Goal: Information Seeking & Learning: Learn about a topic

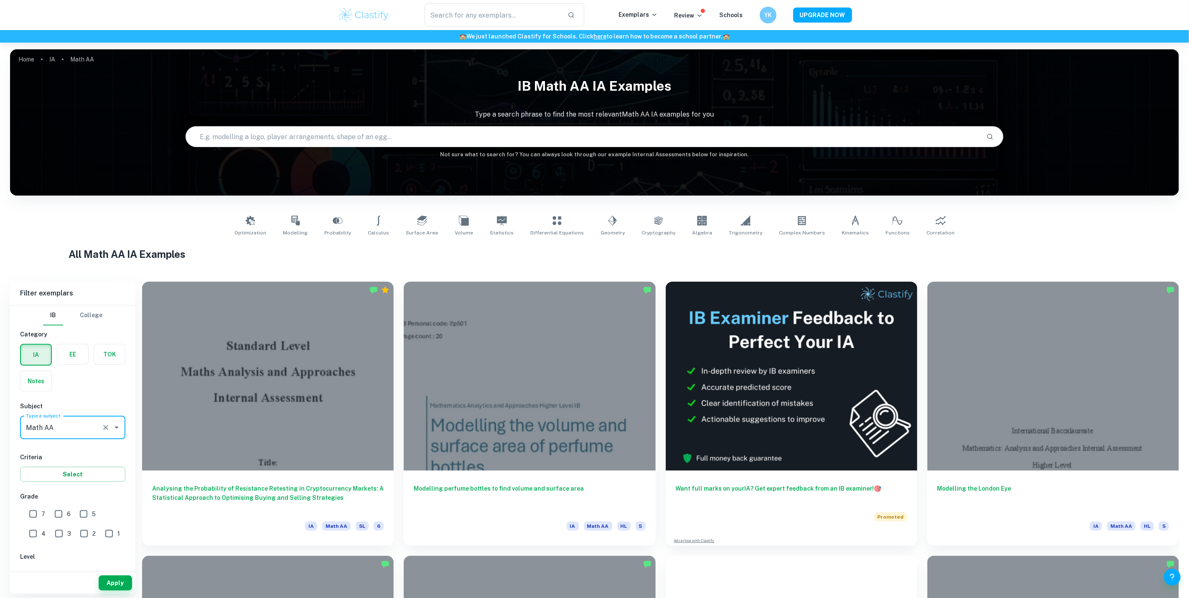
scroll to position [63, 0]
click at [28, 515] on input "HL" at bounding box center [33, 512] width 17 height 17
checkbox input "true"
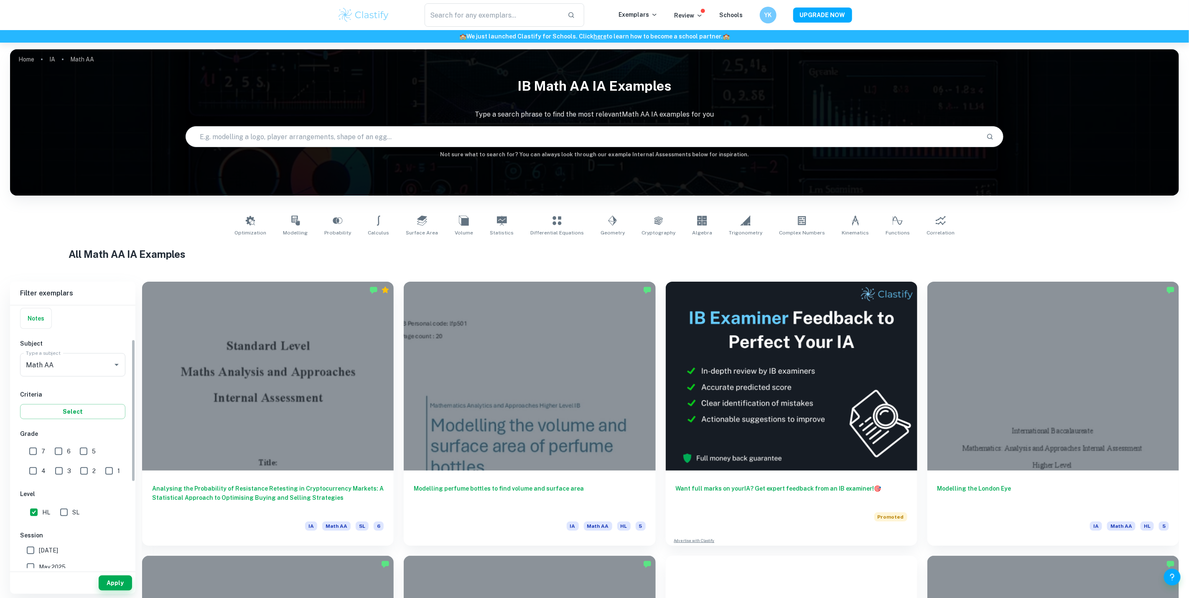
click at [42, 446] on label "7" at bounding box center [35, 451] width 20 height 17
click at [41, 446] on input "7" at bounding box center [33, 451] width 17 height 17
checkbox input "true"
click at [110, 577] on button "Apply" at bounding box center [115, 583] width 33 height 15
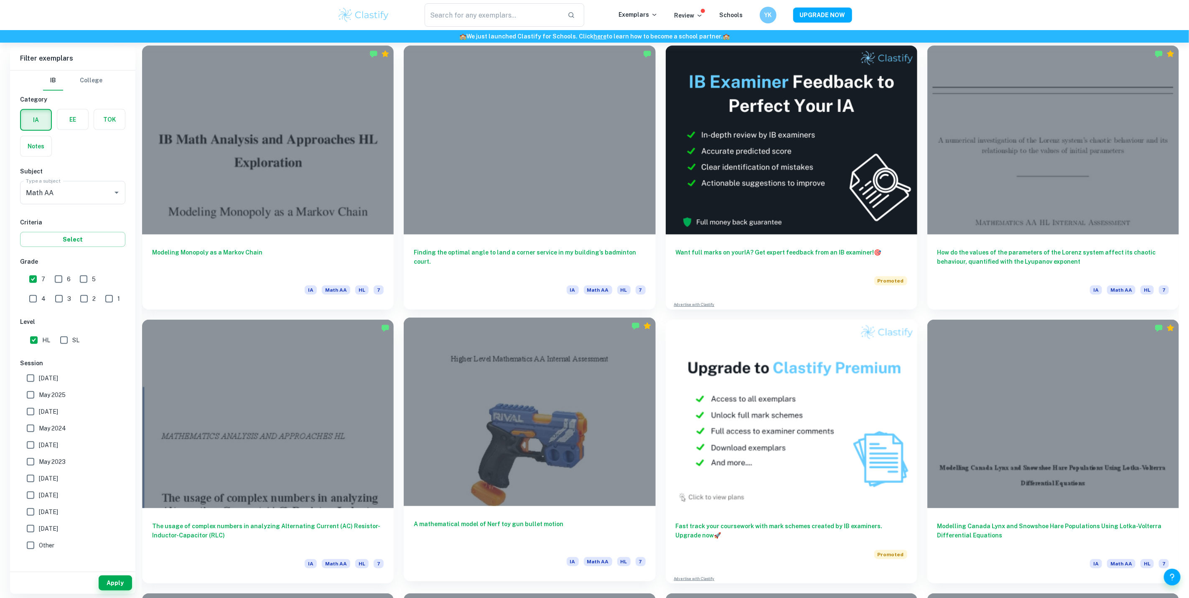
scroll to position [251, 0]
